Goal: Check status: Check status

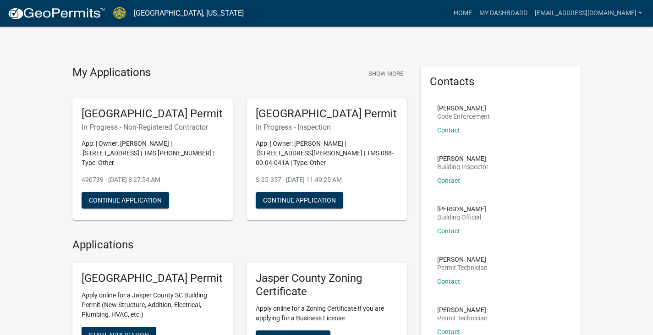
scroll to position [46, 0]
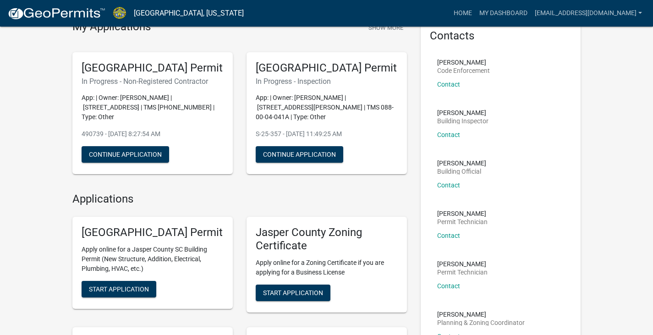
click at [649, 186] on div "My Applications Show More [GEOGRAPHIC_DATA] Permit In Progress - Non-Registered…" at bounding box center [326, 293] width 653 height 678
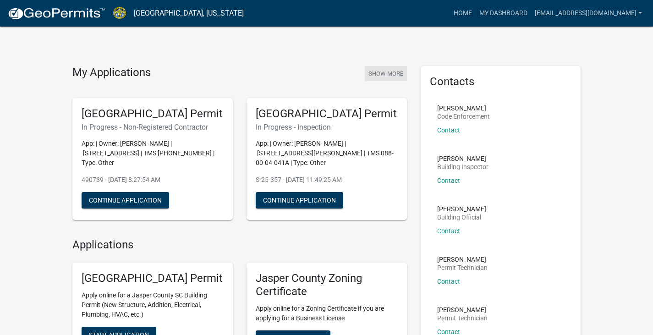
click at [395, 71] on button "Show More" at bounding box center [386, 73] width 42 height 15
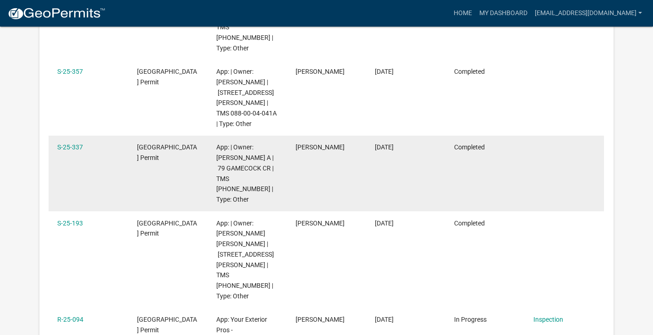
scroll to position [259, 0]
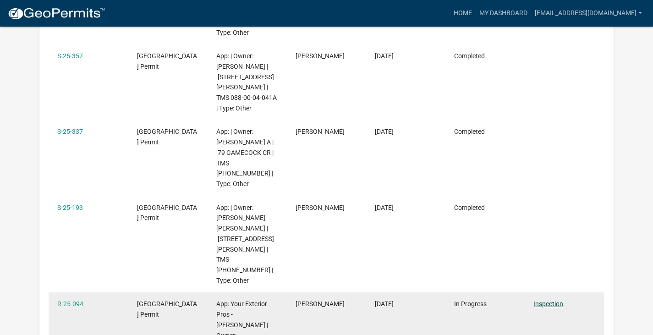
click at [547, 300] on link "Inspection" at bounding box center [548, 303] width 30 height 7
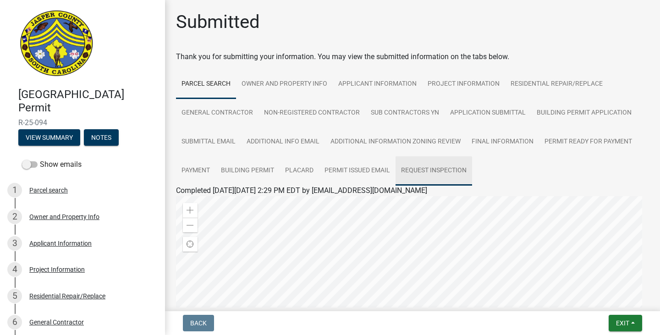
click at [431, 172] on link "Request Inspection" at bounding box center [433, 170] width 76 height 29
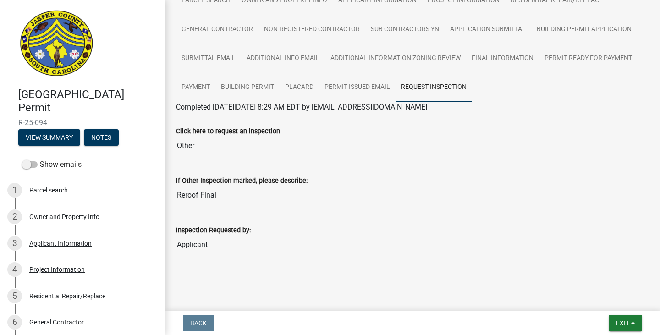
scroll to position [84, 0]
